Goal: Information Seeking & Learning: Learn about a topic

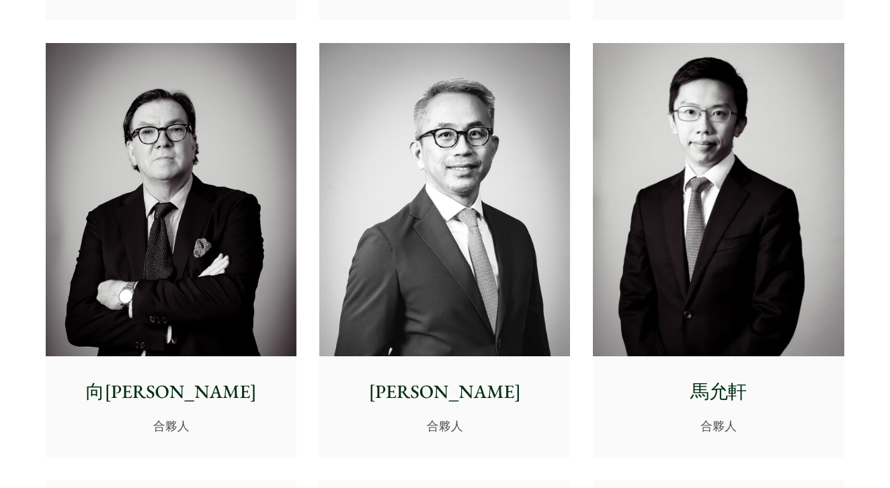
scroll to position [1655, 0]
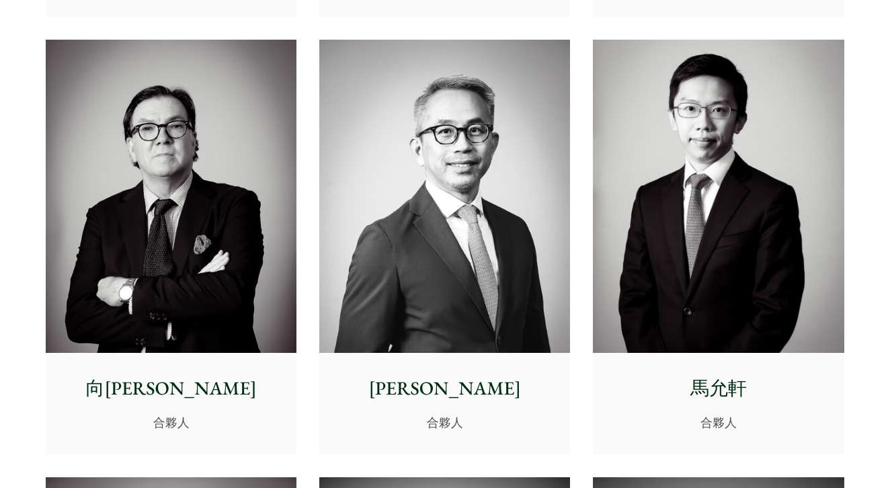
click at [752, 237] on img at bounding box center [718, 197] width 251 height 314
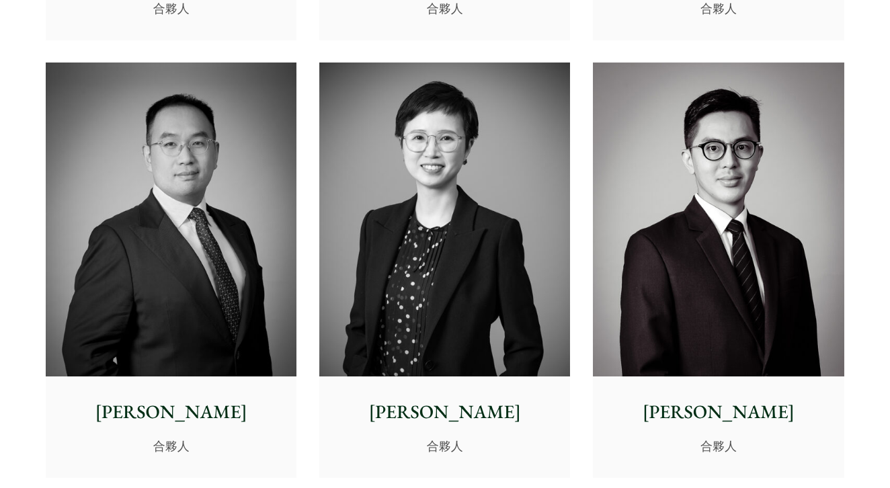
scroll to position [2527, 0]
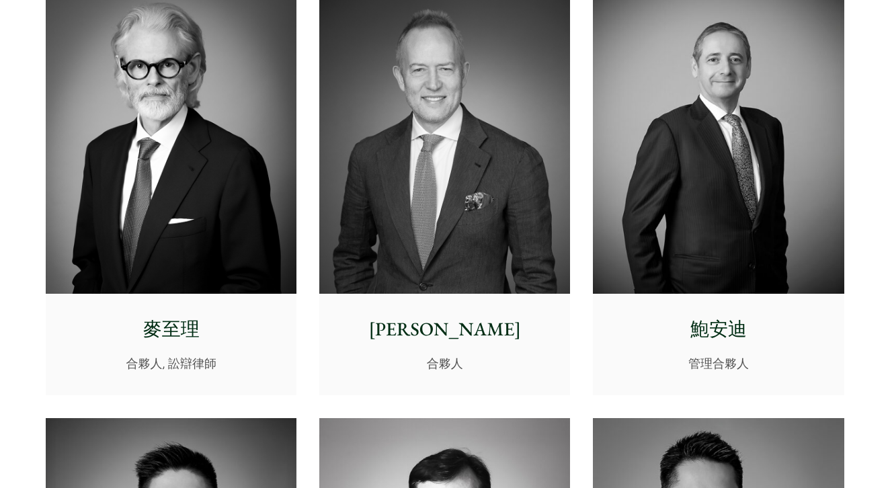
scroll to position [321, 0]
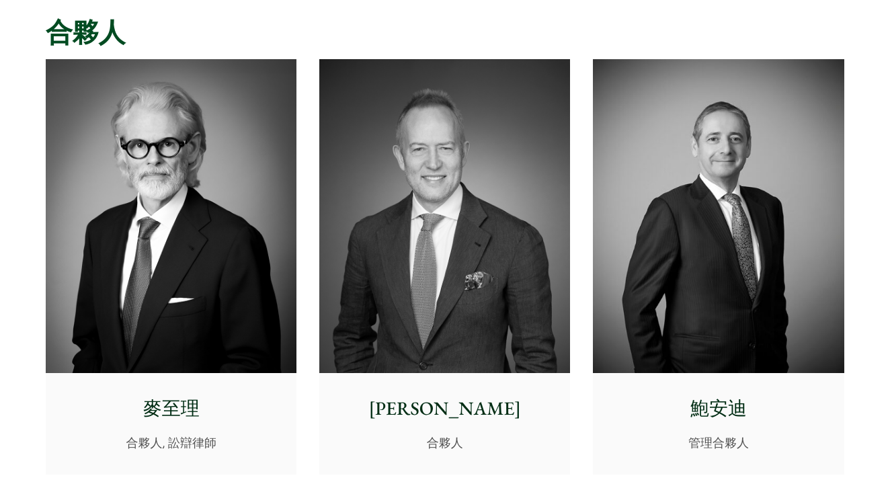
click at [200, 216] on img at bounding box center [171, 216] width 251 height 314
click at [456, 165] on img at bounding box center [444, 216] width 251 height 314
click at [772, 225] on img at bounding box center [718, 216] width 251 height 314
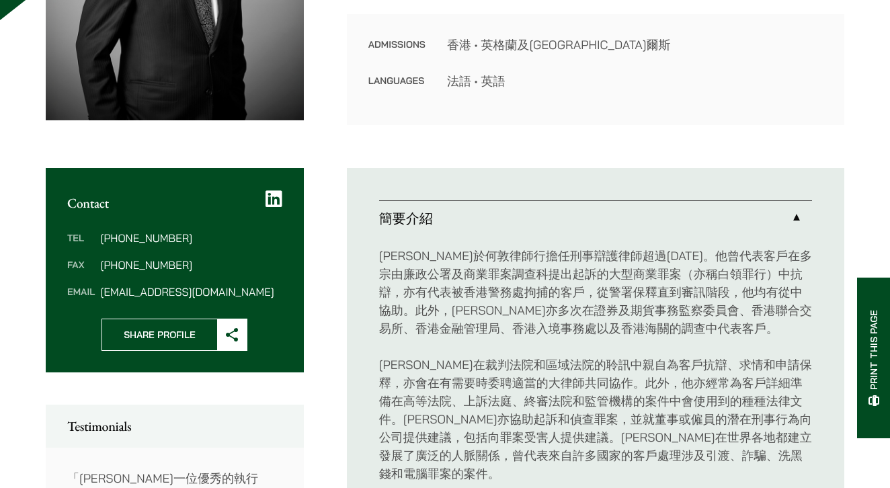
scroll to position [350, 0]
